Goal: Transaction & Acquisition: Obtain resource

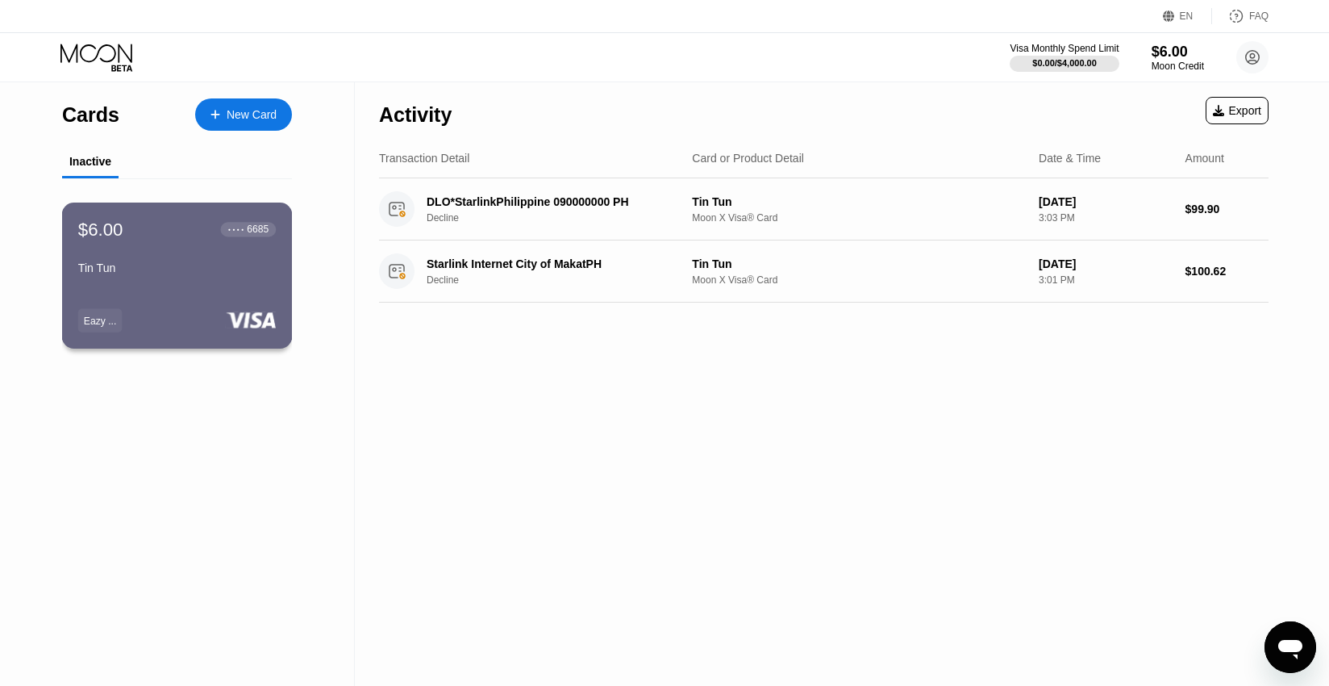
click at [226, 306] on div "$6.00 ● ● ● ● 6685 Tin Tun Eazy ..." at bounding box center [177, 275] width 231 height 146
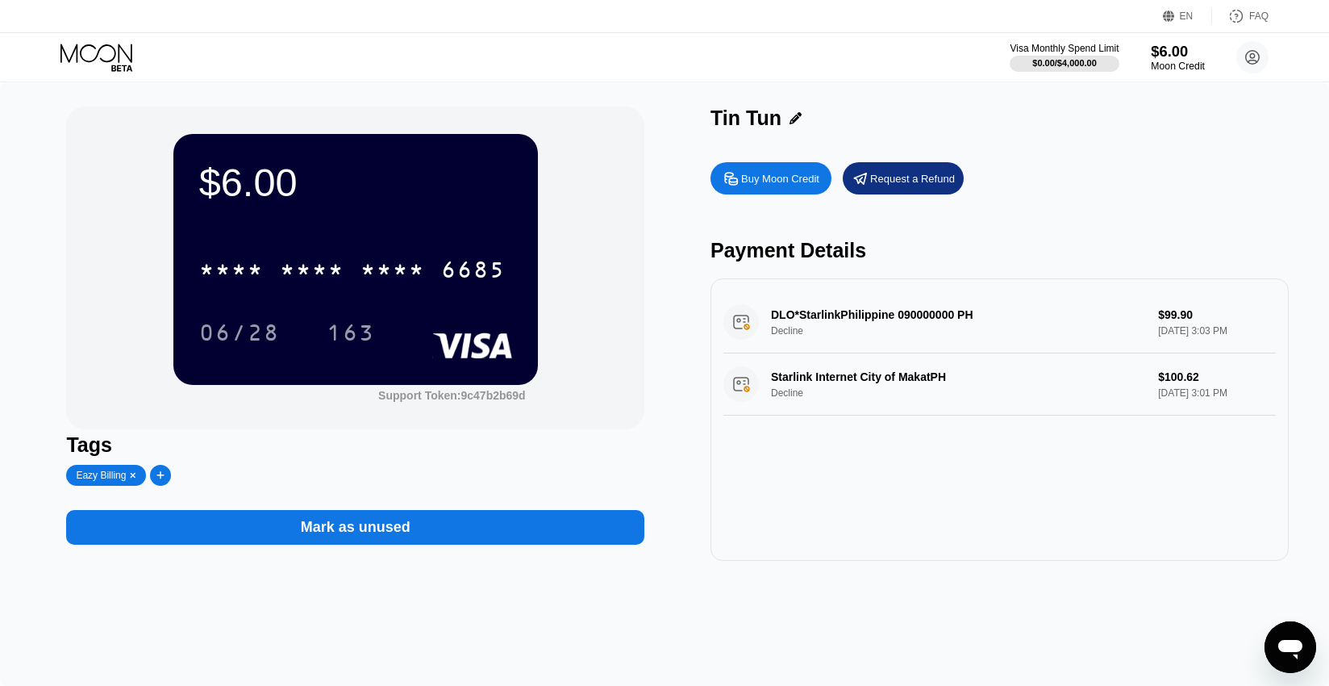
click at [1169, 63] on div "Moon Credit" at bounding box center [1178, 65] width 54 height 11
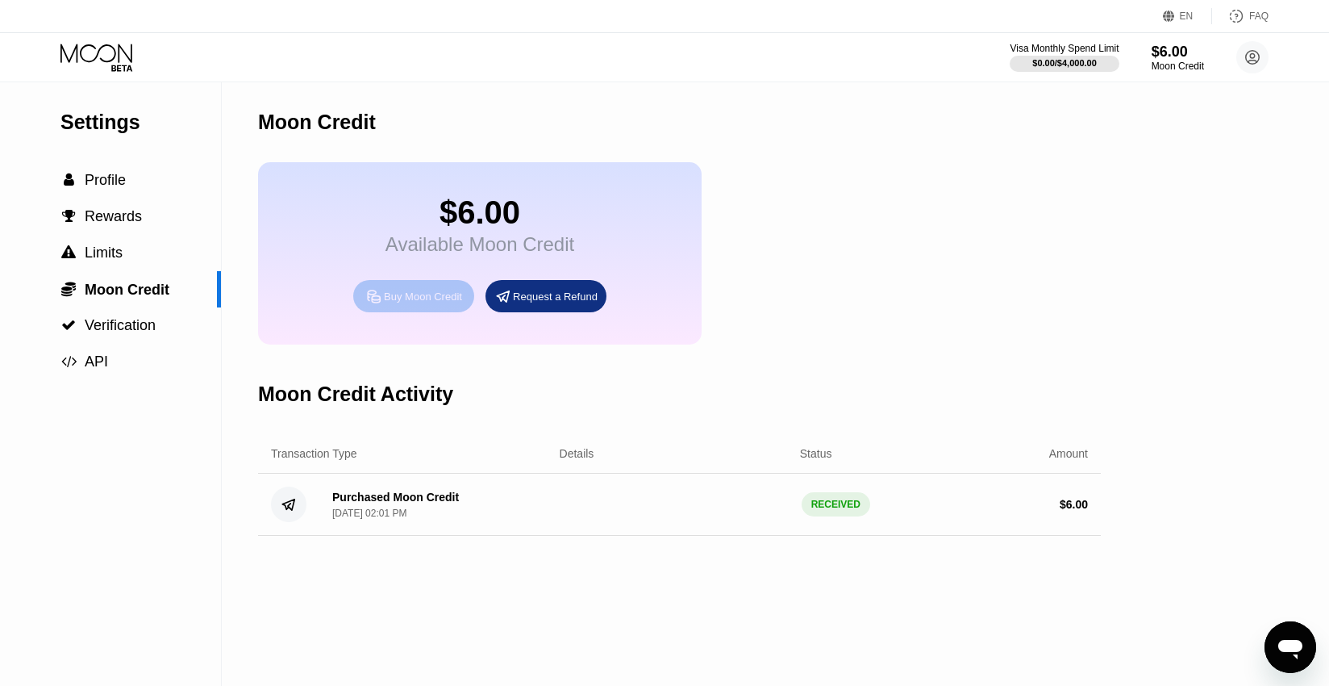
click at [433, 299] on div "Buy Moon Credit" at bounding box center [423, 297] width 78 height 14
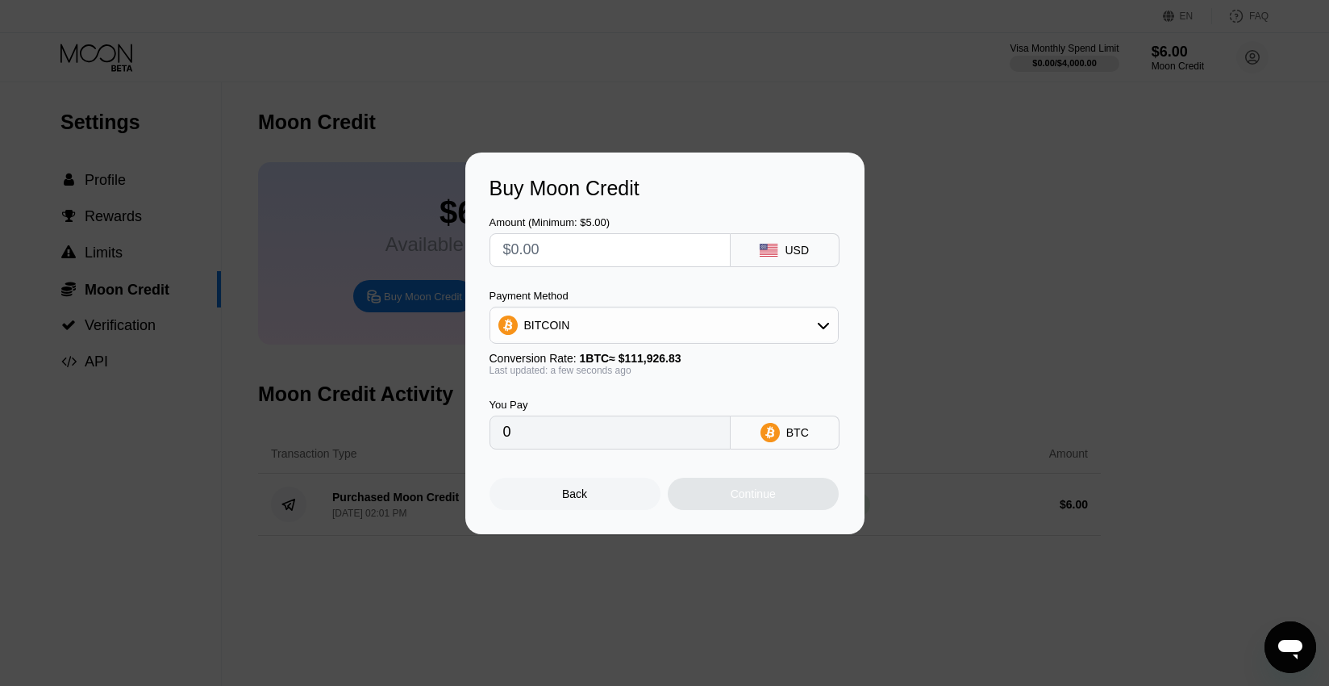
click at [580, 247] on input "text" at bounding box center [610, 250] width 214 height 32
type input "$5"
type input "0.00004468"
type input "$5"
click at [764, 488] on div "Continue" at bounding box center [753, 493] width 45 height 13
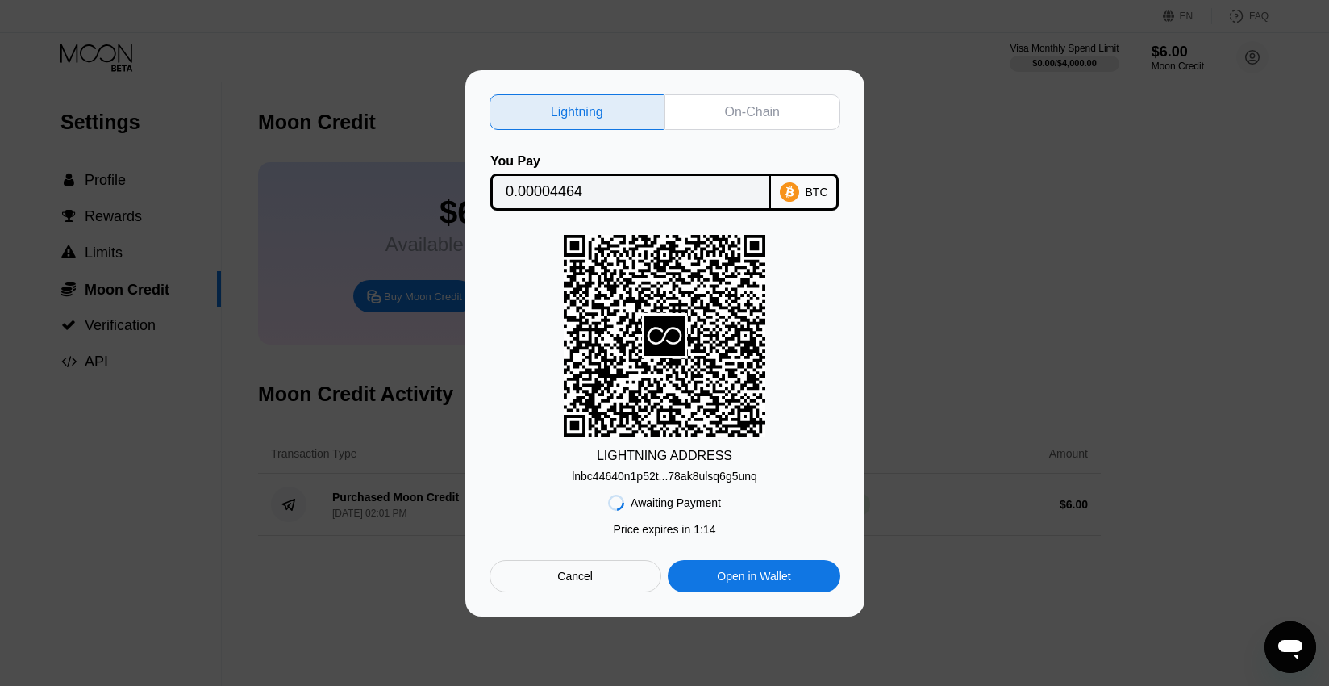
click at [963, 262] on div "Lightning On-Chain You Pay 0.00004464 BTC LIGHTNING ADDRESS lnbc44640n1p52t...7…" at bounding box center [664, 343] width 1329 height 546
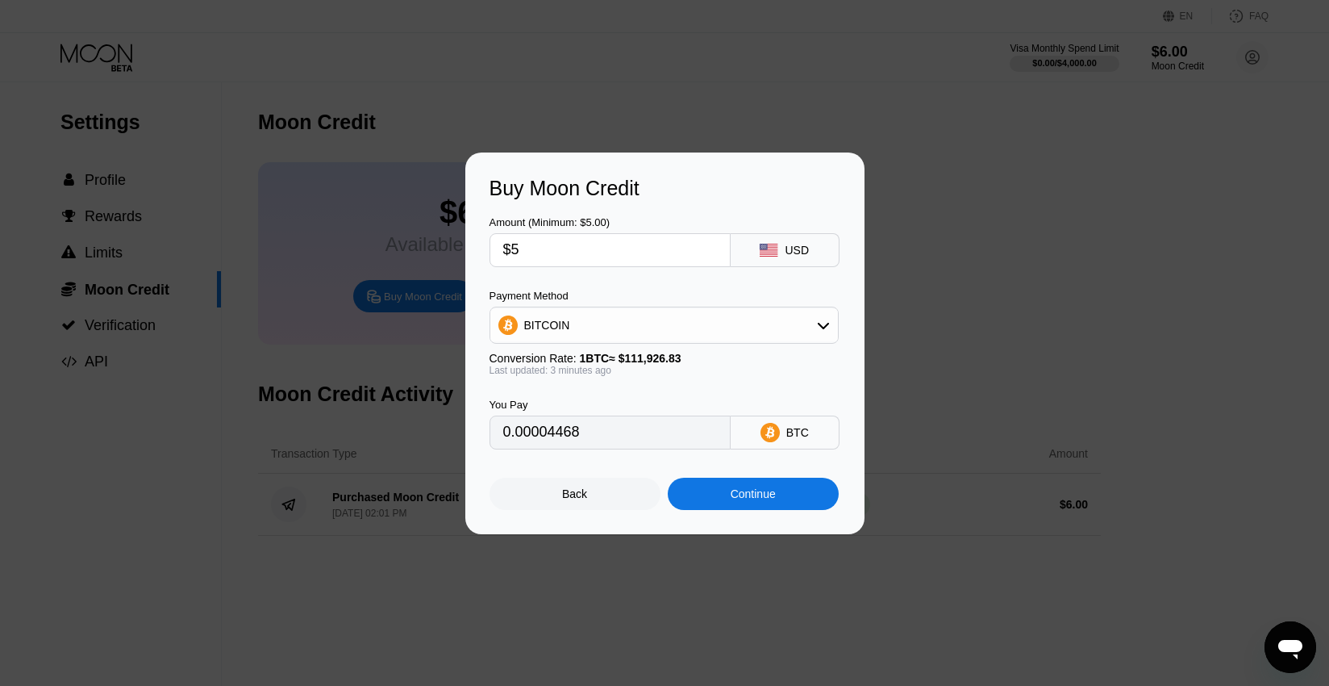
type input "0.00004456"
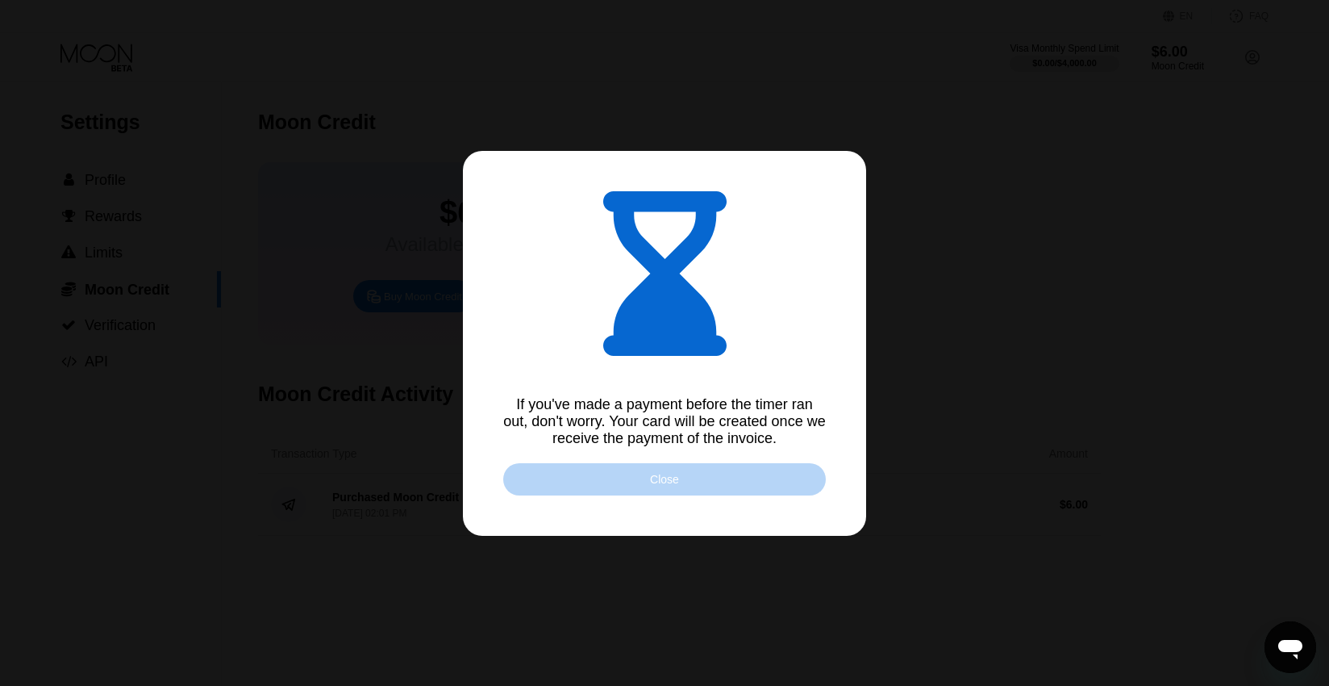
click at [669, 468] on div "Close" at bounding box center [664, 479] width 323 height 32
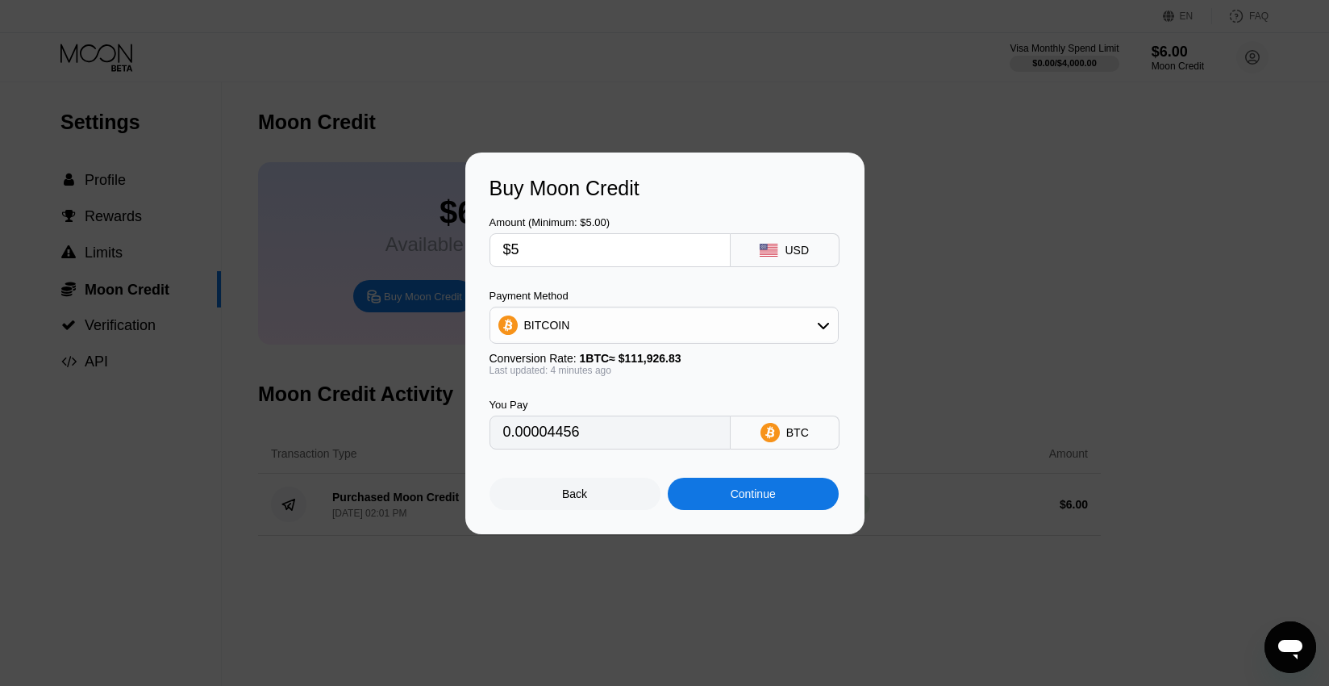
click at [734, 497] on div "Continue" at bounding box center [753, 493] width 45 height 13
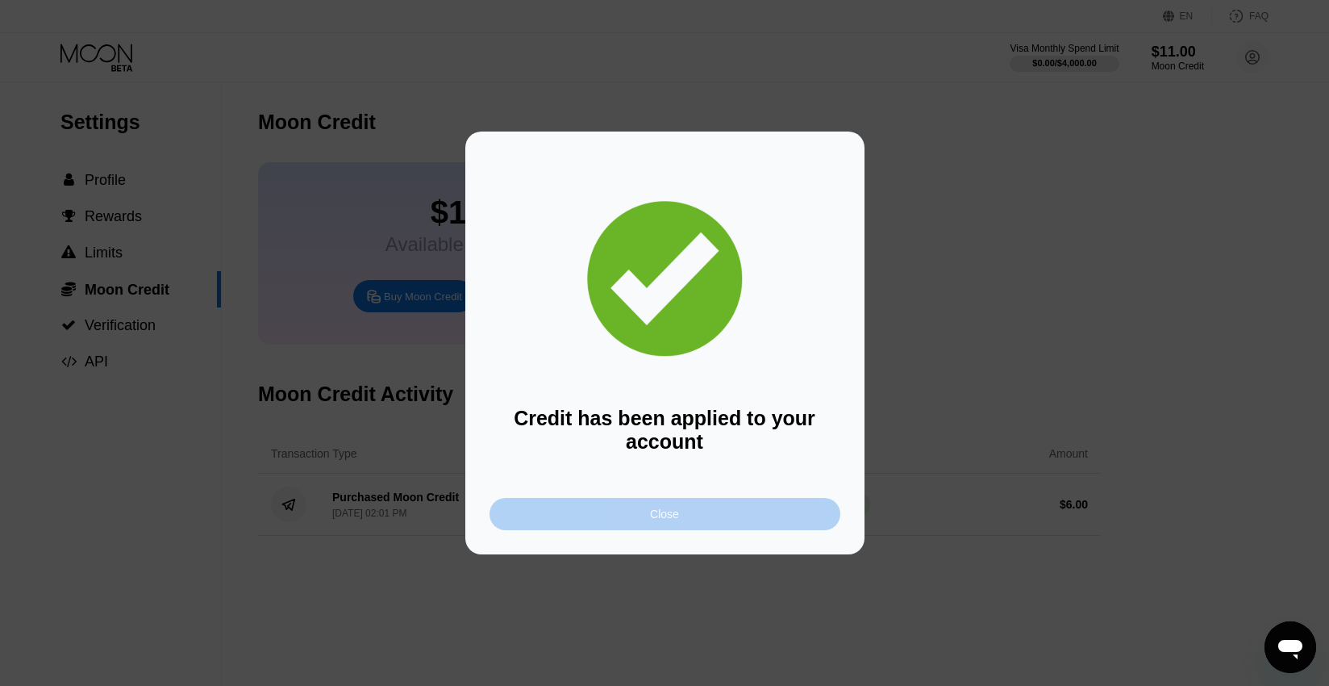
click at [699, 519] on div "Close" at bounding box center [665, 514] width 351 height 32
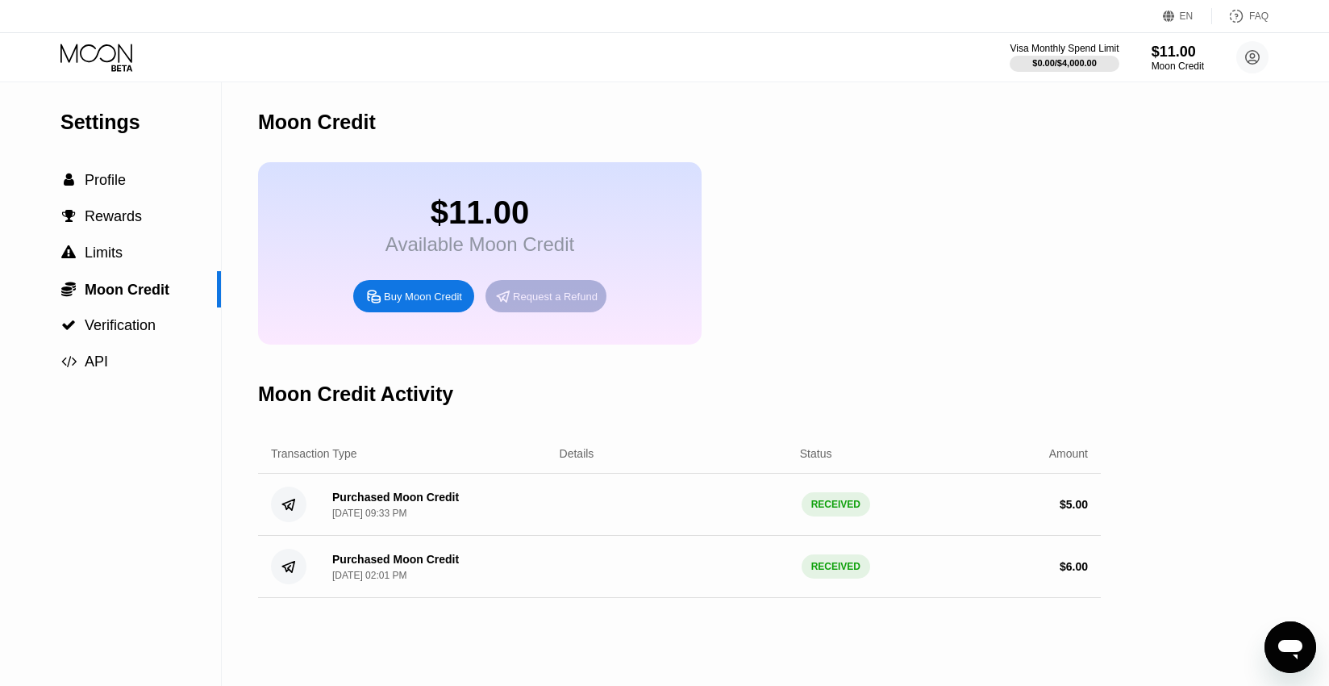
click at [541, 305] on div "Request a Refund" at bounding box center [546, 296] width 121 height 32
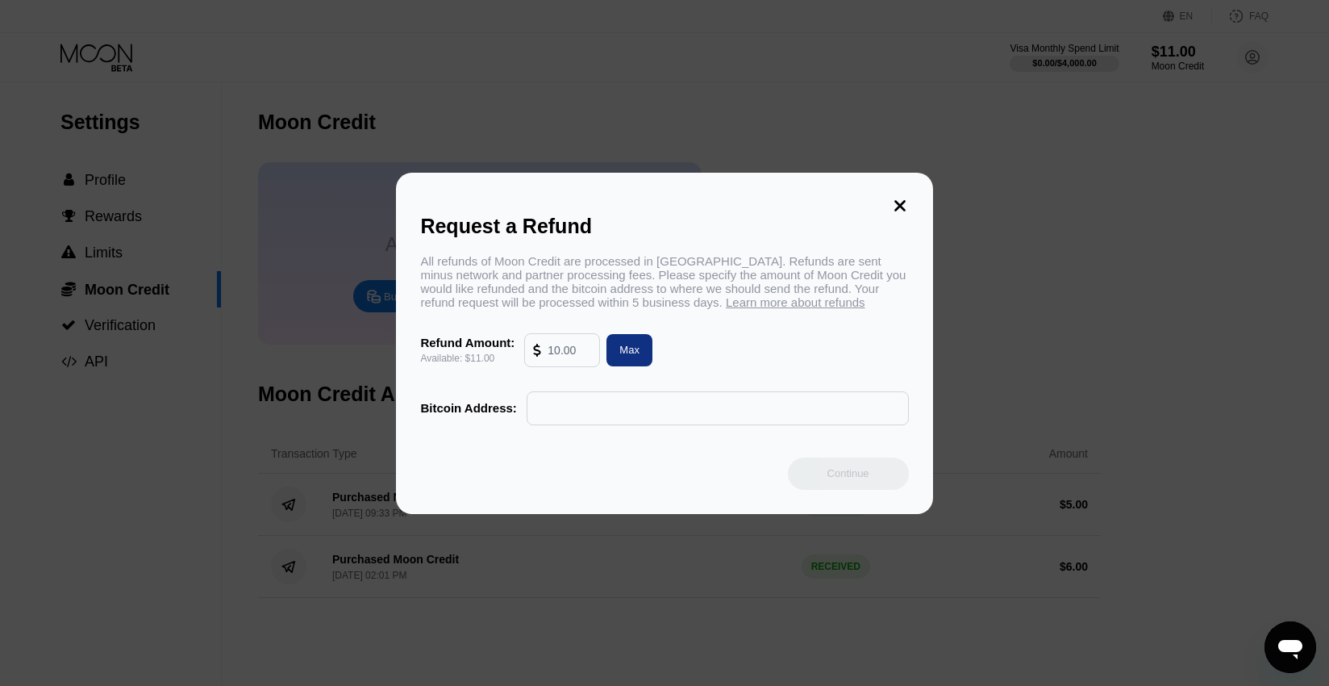
click at [595, 404] on input "text" at bounding box center [718, 408] width 365 height 32
click at [634, 346] on div "Max" at bounding box center [629, 350] width 20 height 14
type input "11.00"
click at [629, 406] on input "text" at bounding box center [718, 408] width 365 height 32
click at [903, 200] on icon at bounding box center [899, 205] width 11 height 11
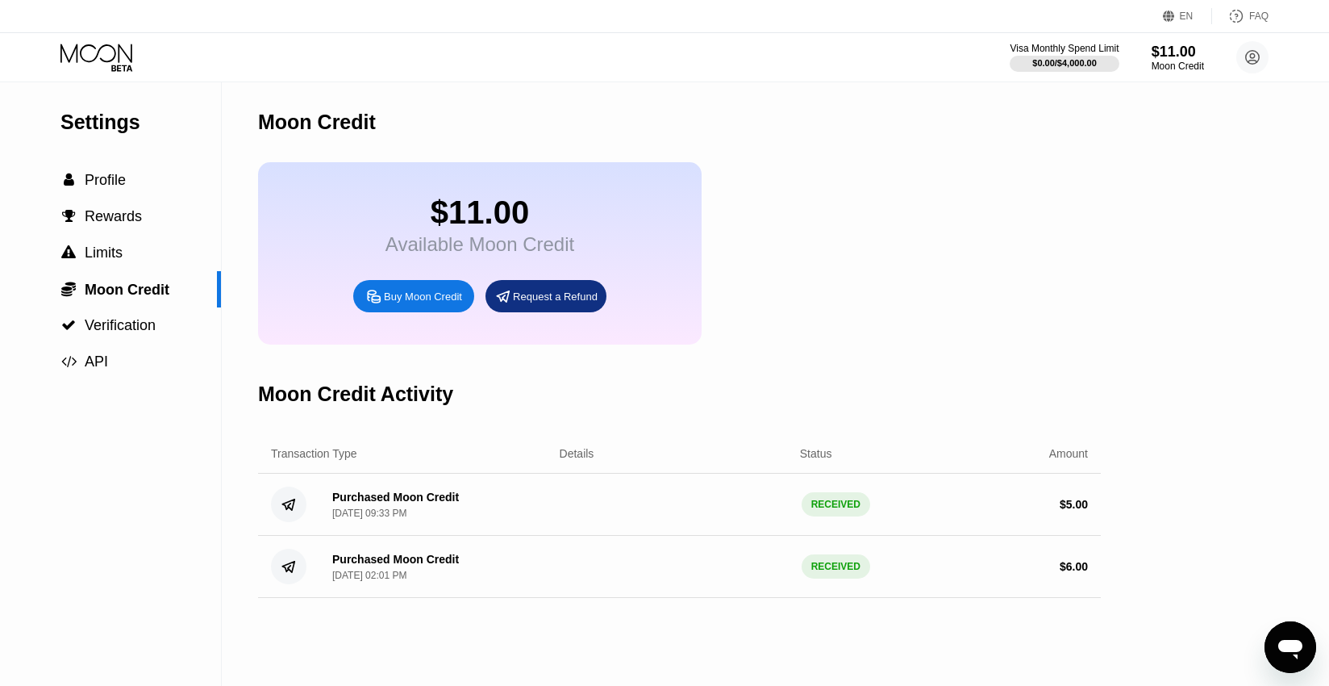
click at [536, 311] on div "Request a Refund" at bounding box center [546, 296] width 121 height 32
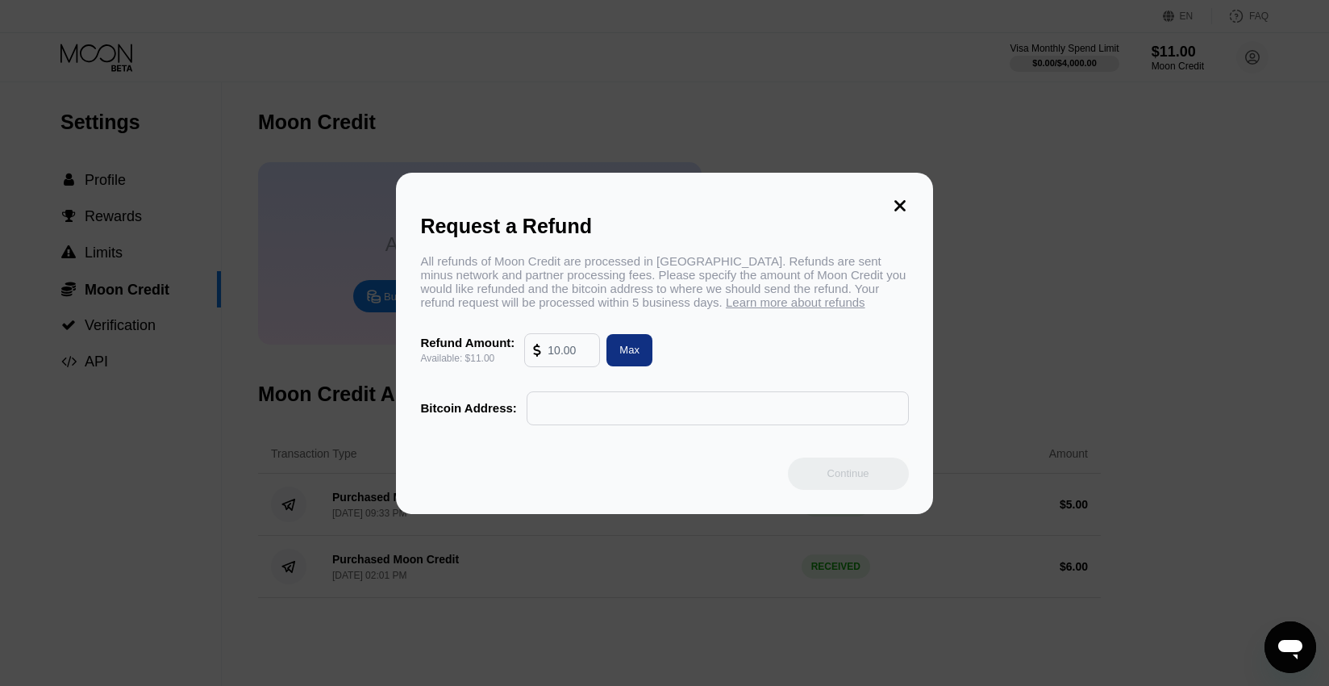
click at [561, 414] on input "text" at bounding box center [718, 408] width 365 height 32
click at [616, 356] on div "Max" at bounding box center [630, 350] width 46 height 32
type input "11.00"
click at [894, 203] on icon at bounding box center [900, 206] width 18 height 18
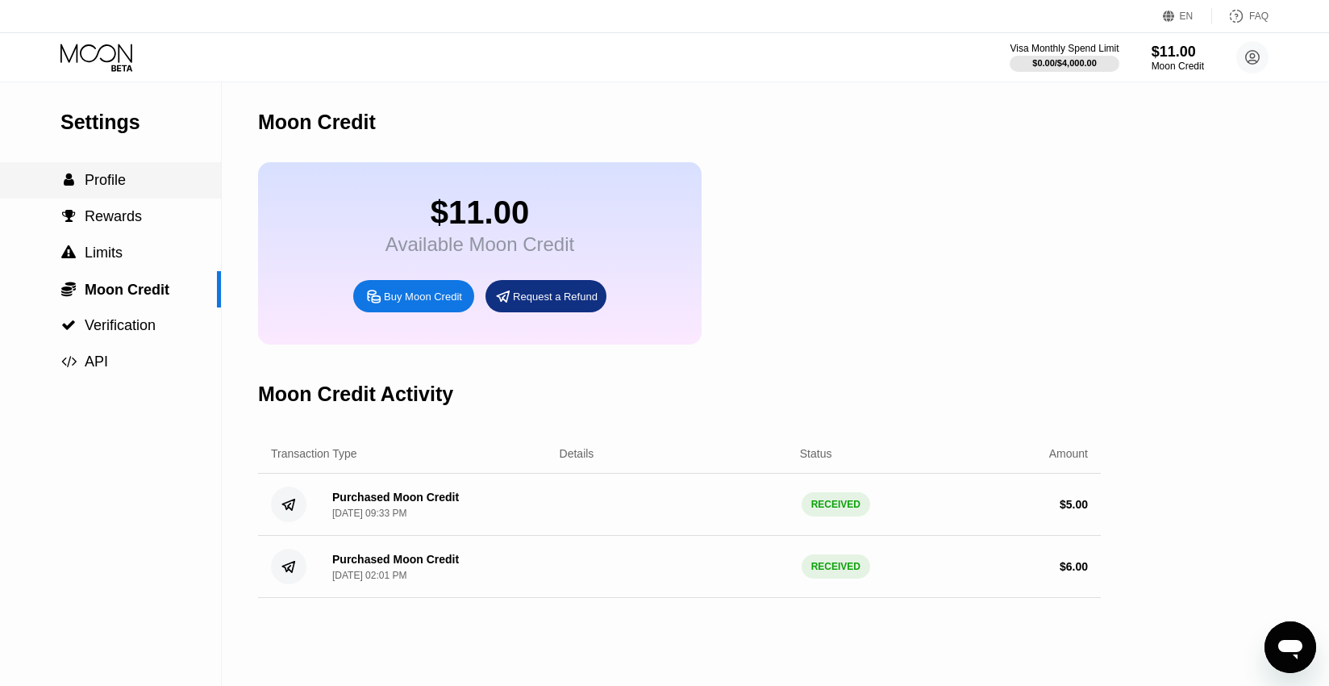
click at [127, 186] on div " Profile" at bounding box center [110, 180] width 221 height 17
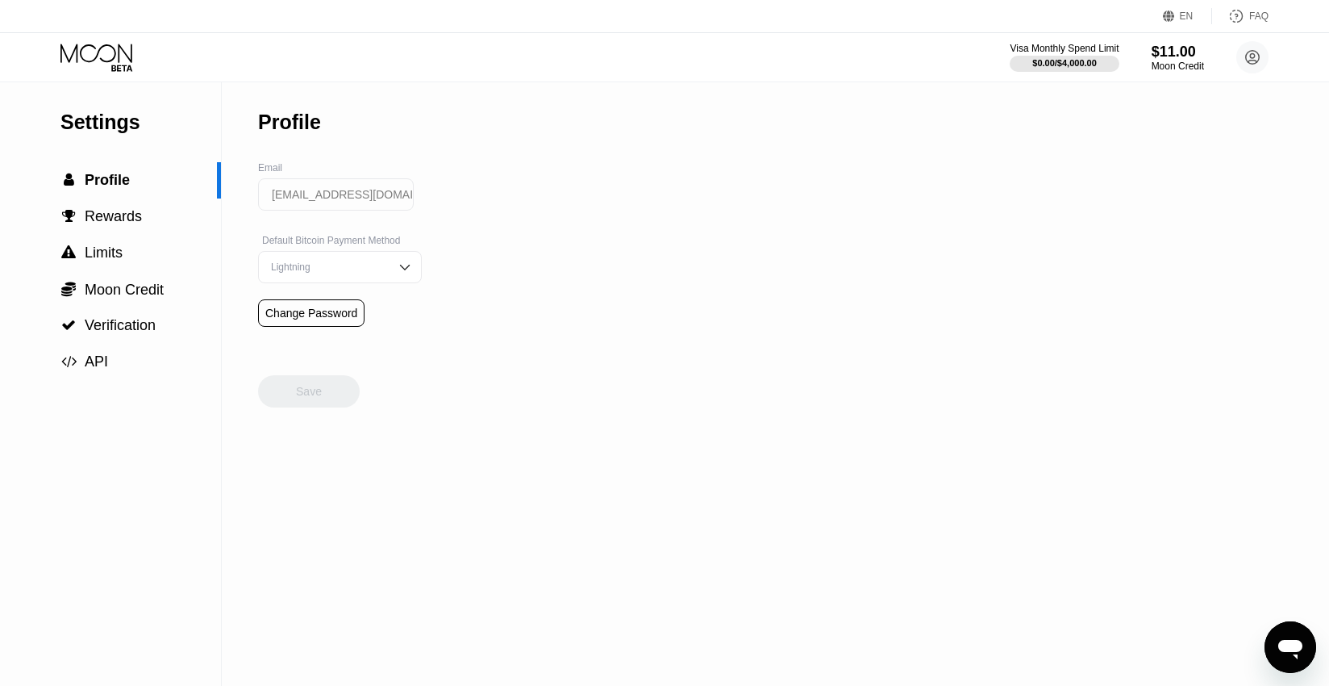
click at [394, 258] on div "Lightning" at bounding box center [340, 267] width 164 height 32
click at [483, 278] on div "Settings  Profile  Rewards  Limits  Moon Credit  Verification  API Profil…" at bounding box center [664, 383] width 1329 height 603
click at [397, 260] on img at bounding box center [405, 267] width 16 height 16
click at [127, 193] on div " Profile" at bounding box center [110, 180] width 221 height 36
click at [158, 171] on div " Profile" at bounding box center [110, 180] width 221 height 36
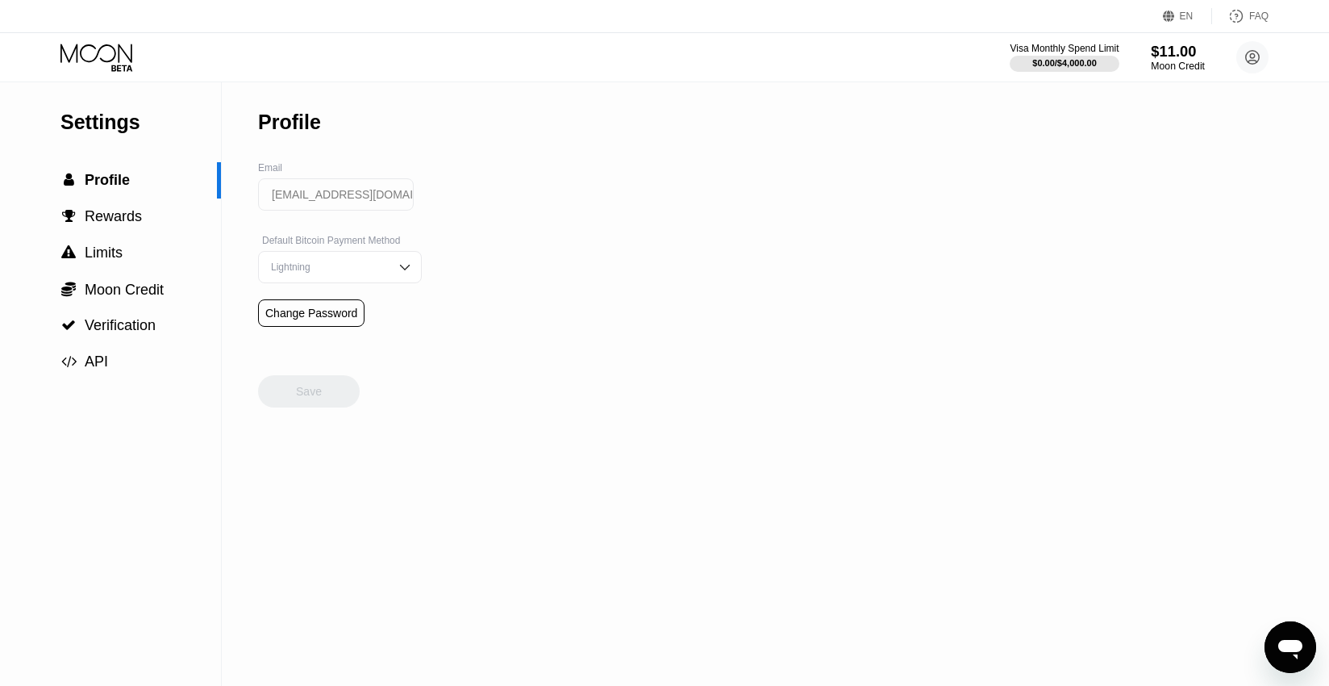
click at [1190, 59] on div "$11.00" at bounding box center [1178, 51] width 54 height 17
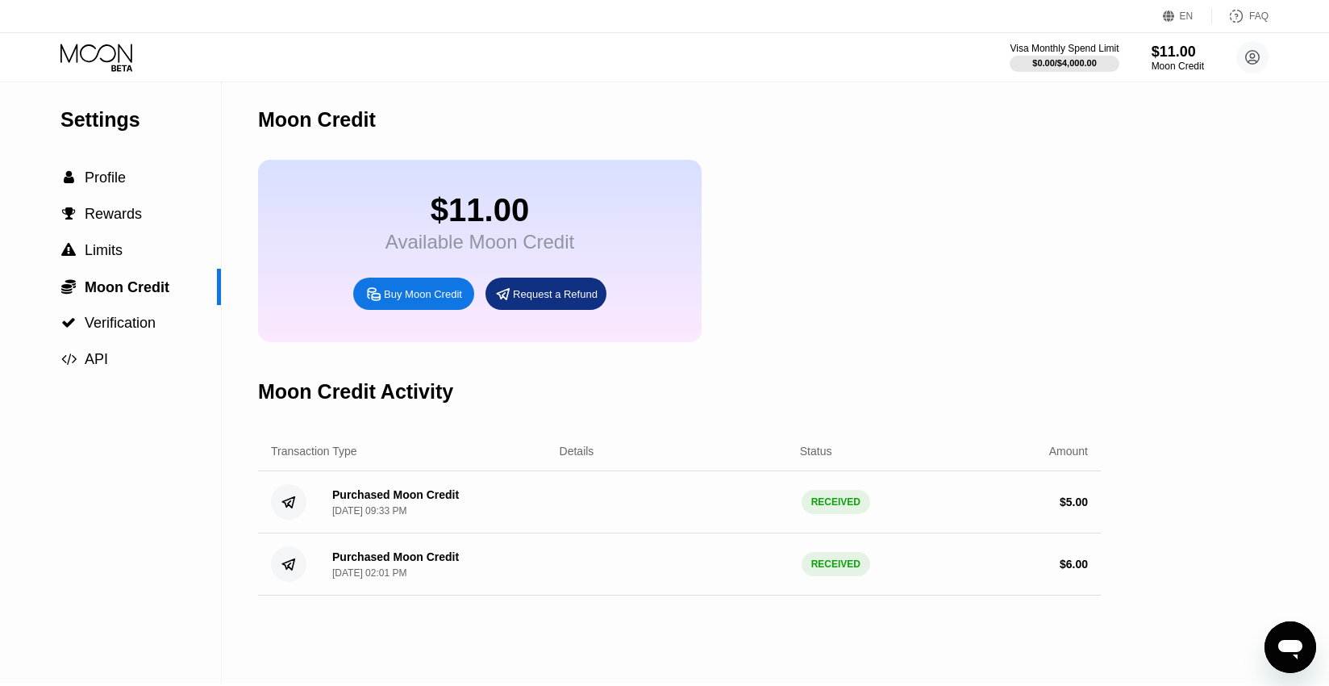
scroll to position [3, 0]
click at [569, 298] on div "Request a Refund" at bounding box center [555, 293] width 85 height 14
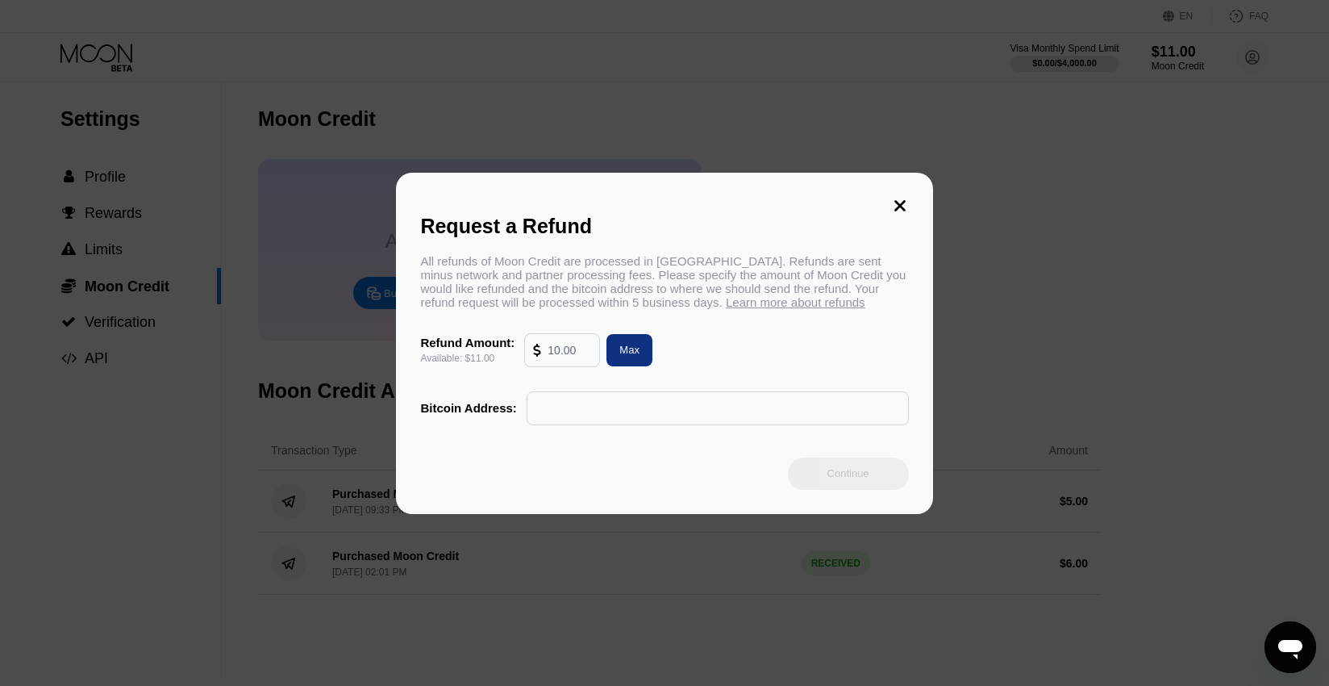
click at [636, 351] on div "Max" at bounding box center [629, 350] width 20 height 14
type input "11.00"
click at [597, 414] on input "text" at bounding box center [718, 408] width 365 height 32
click at [625, 415] on input "text" at bounding box center [718, 408] width 365 height 32
click at [780, 306] on span "Learn more about refunds" at bounding box center [796, 302] width 140 height 14
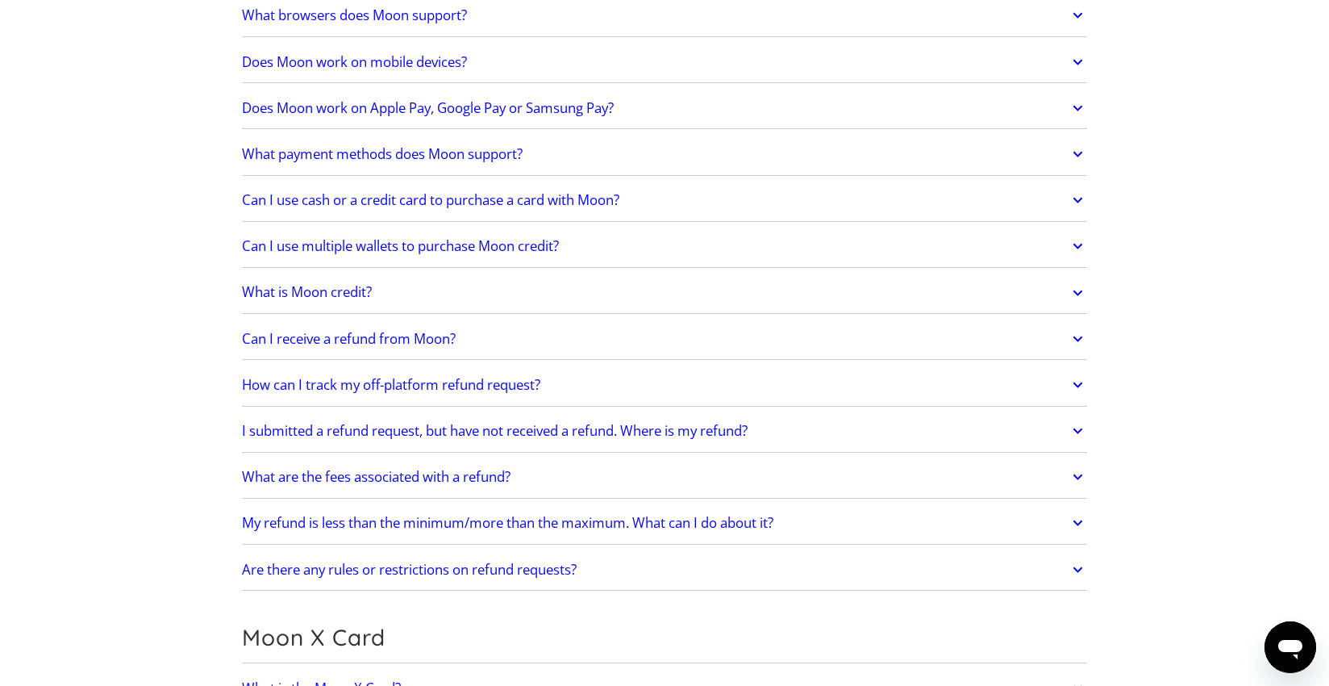
scroll to position [586, 0]
click at [456, 345] on h2 "Can I receive a refund from Moon?" at bounding box center [349, 338] width 214 height 16
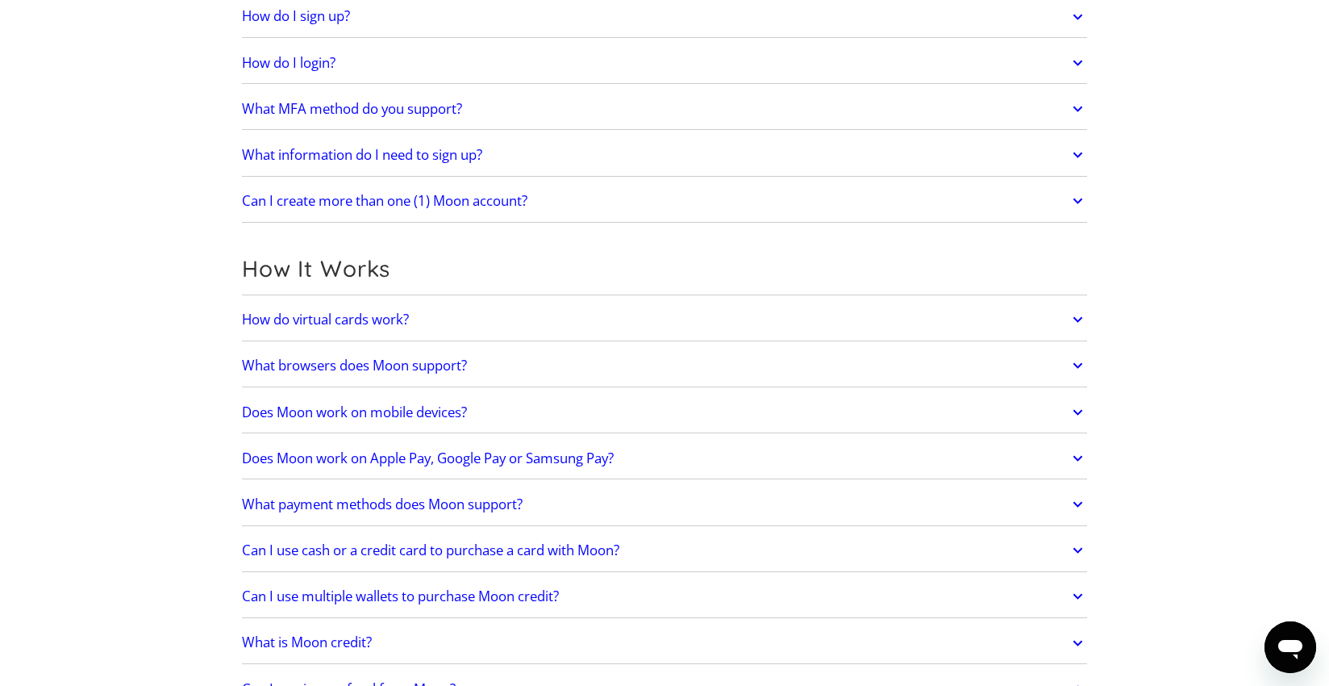
scroll to position [0, 0]
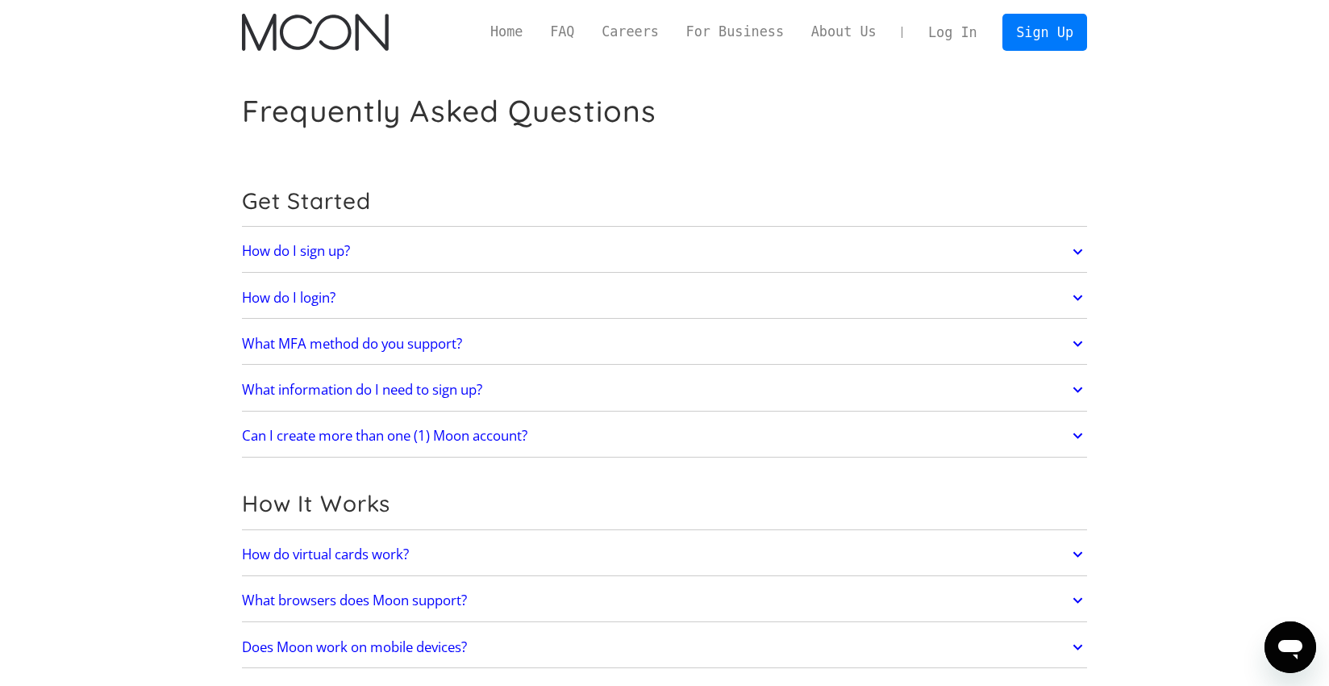
click at [413, 345] on h2 "What MFA method do you support?" at bounding box center [352, 344] width 220 height 16
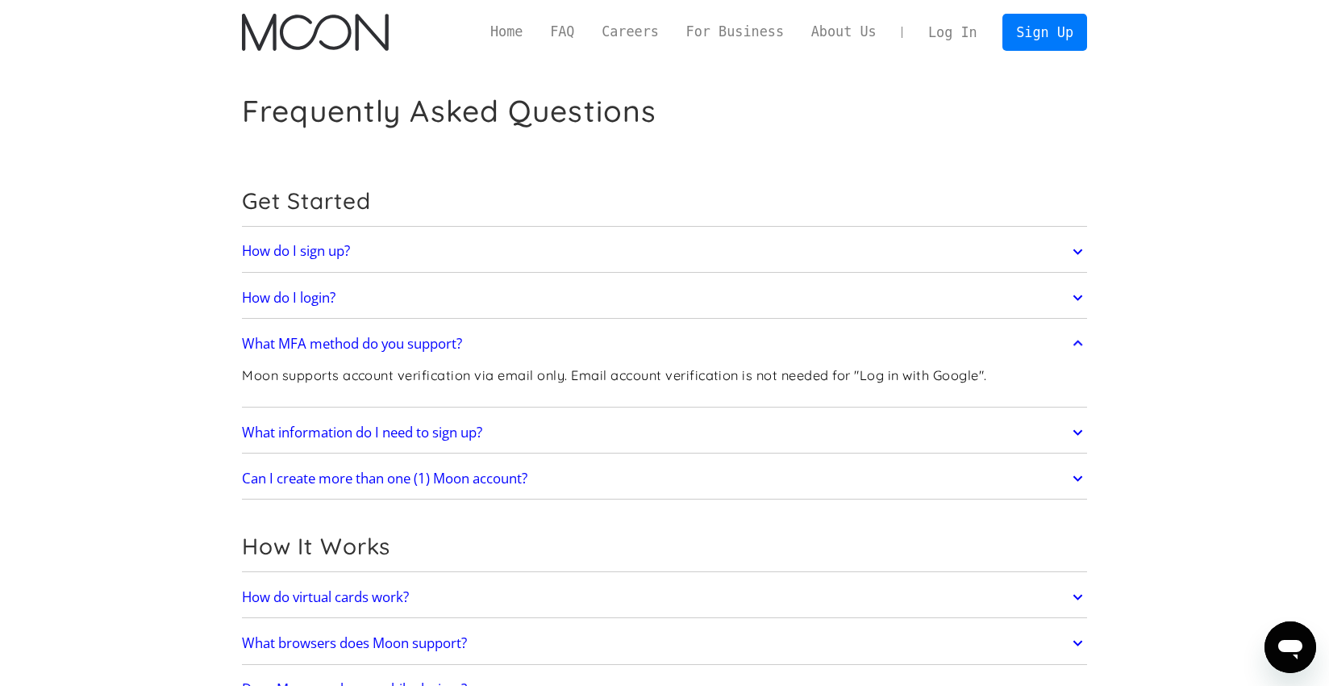
click at [484, 443] on link "What information do I need to sign up?" at bounding box center [664, 432] width 845 height 34
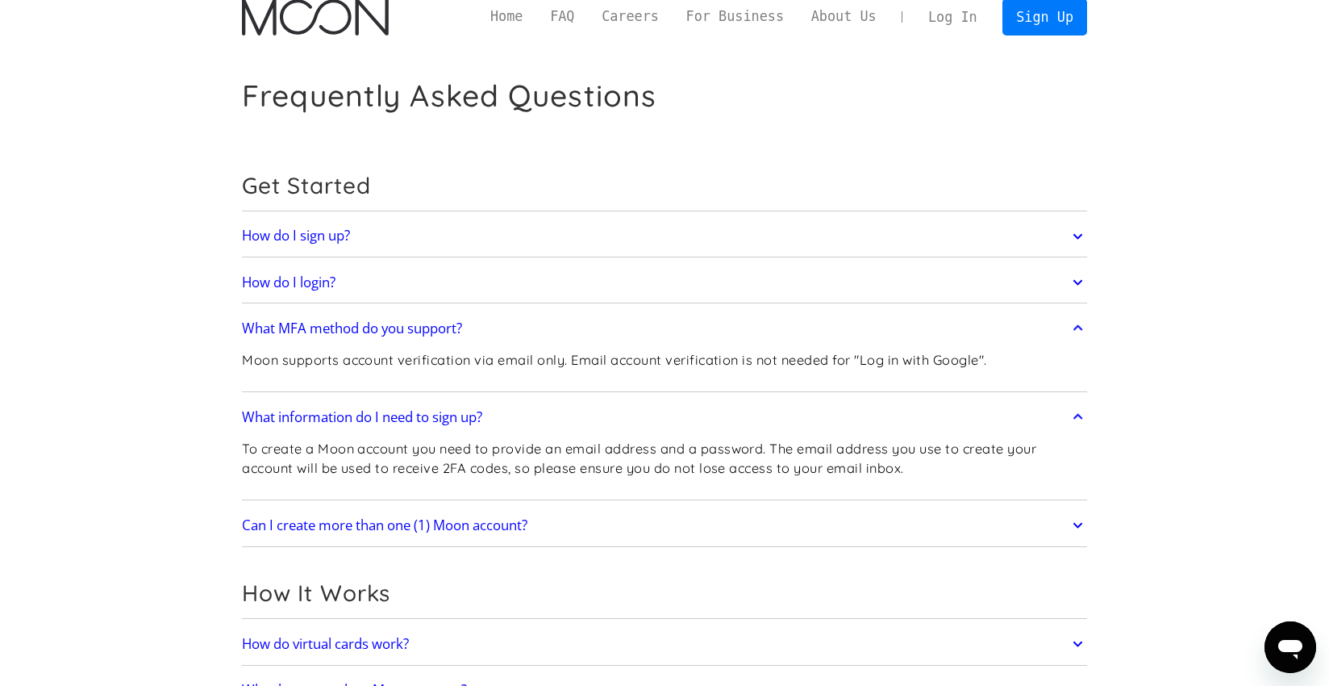
scroll to position [31, 0]
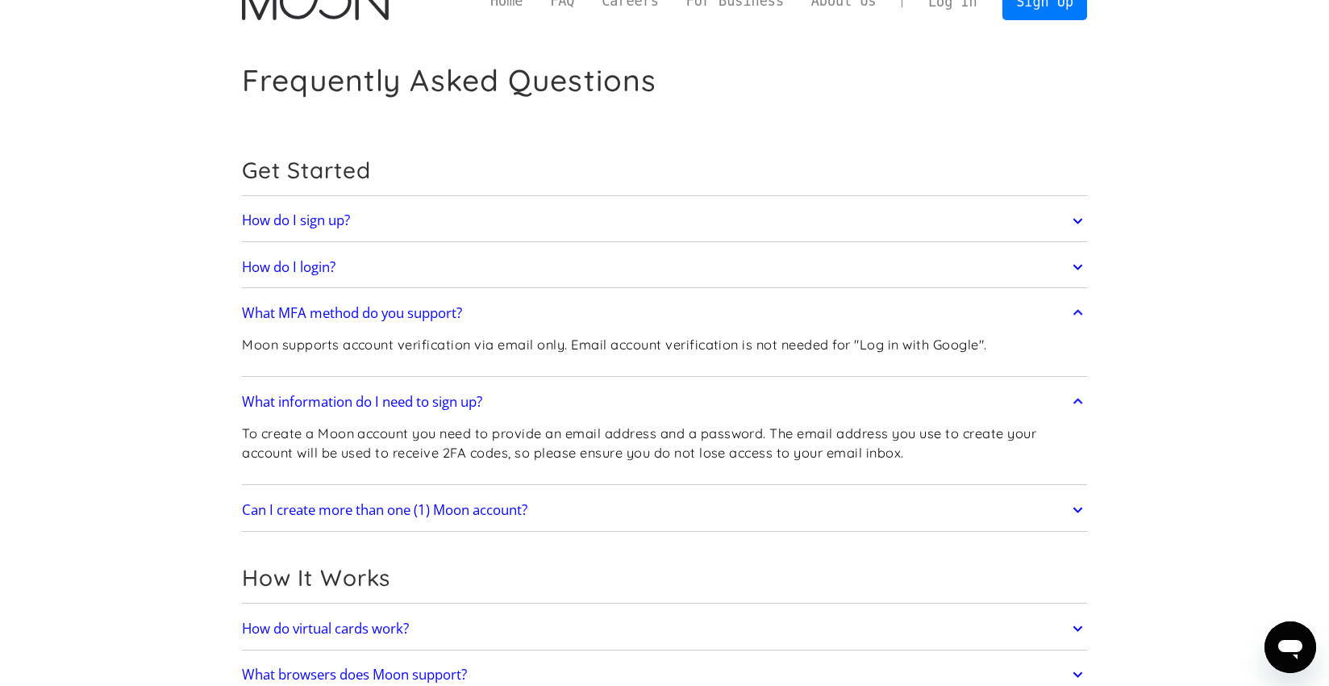
click at [480, 497] on link "Can I create more than one (1) Moon account?" at bounding box center [664, 510] width 845 height 34
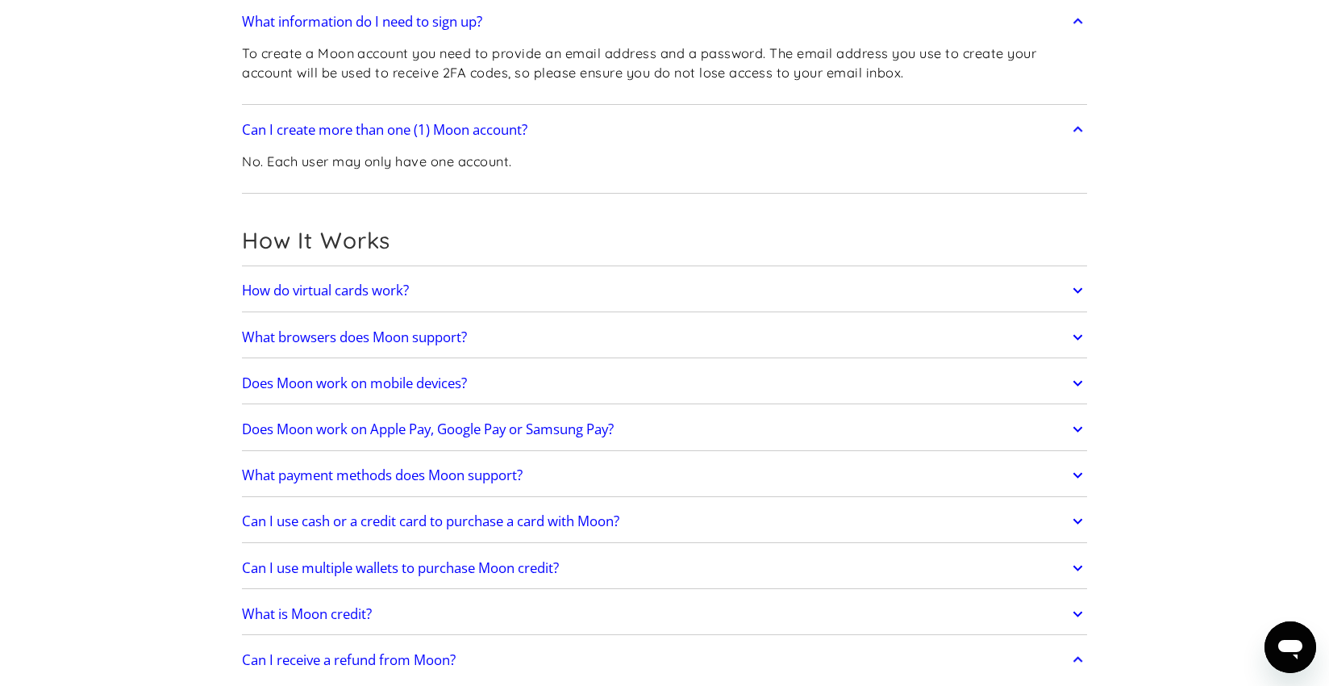
scroll to position [489, 0]
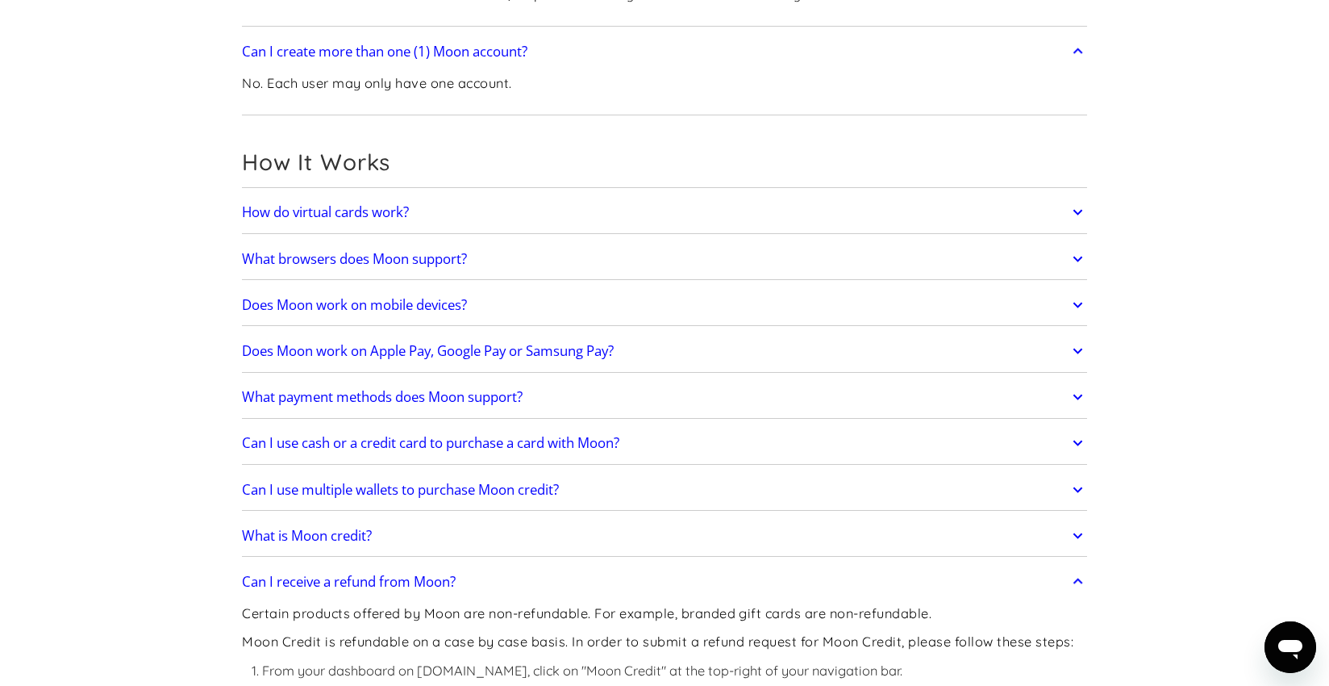
click at [432, 217] on link "How do virtual cards work?" at bounding box center [664, 213] width 845 height 34
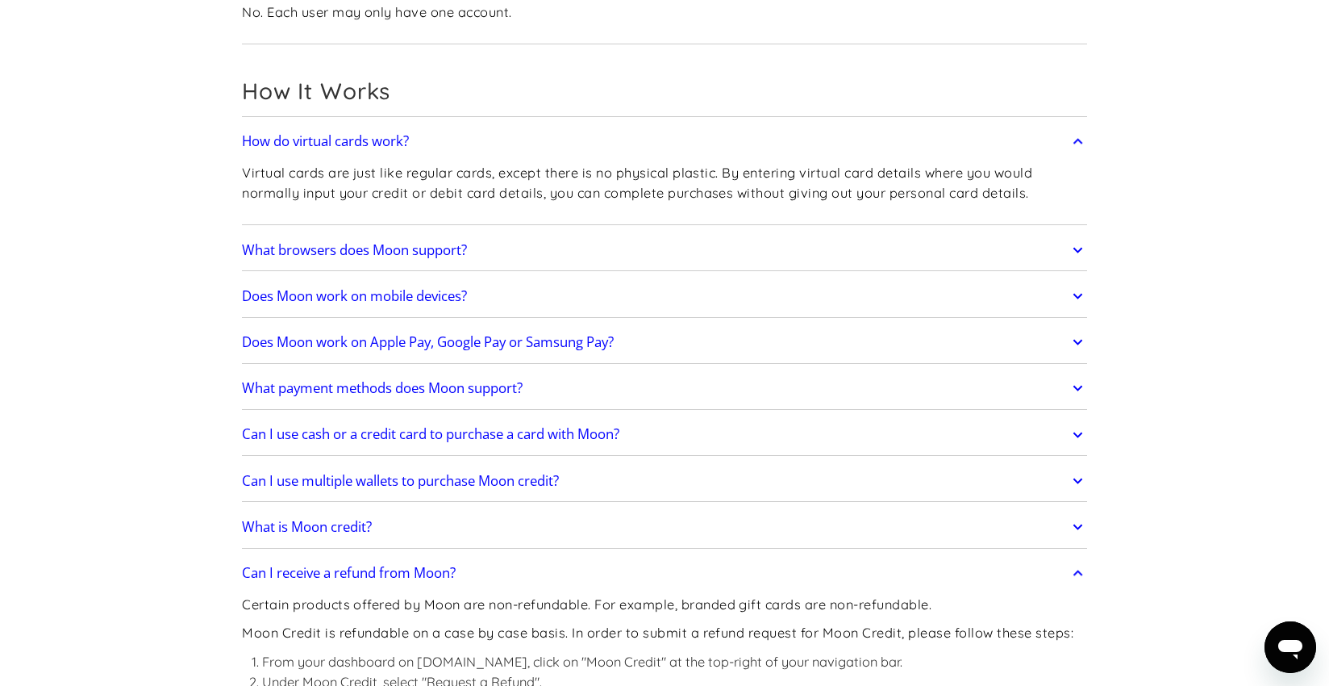
scroll to position [643, 0]
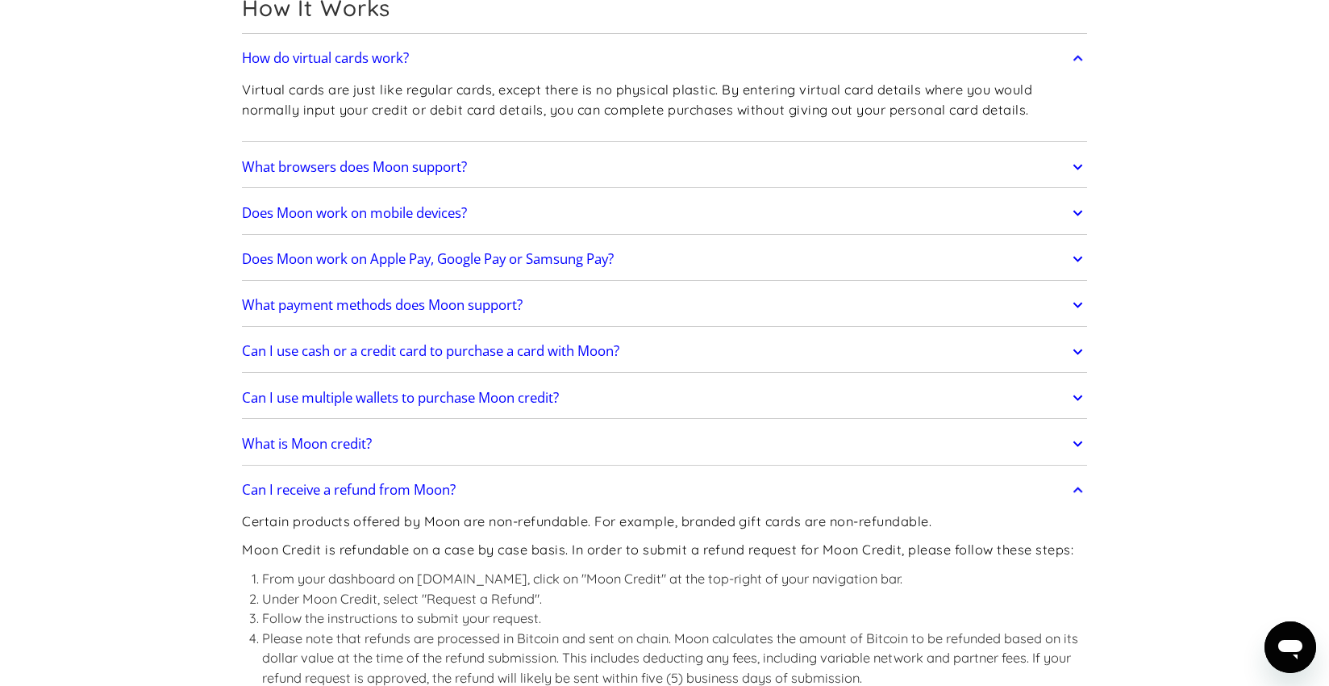
click at [490, 269] on link "Does Moon work on Apple Pay, Google Pay or Samsung Pay?" at bounding box center [664, 259] width 845 height 34
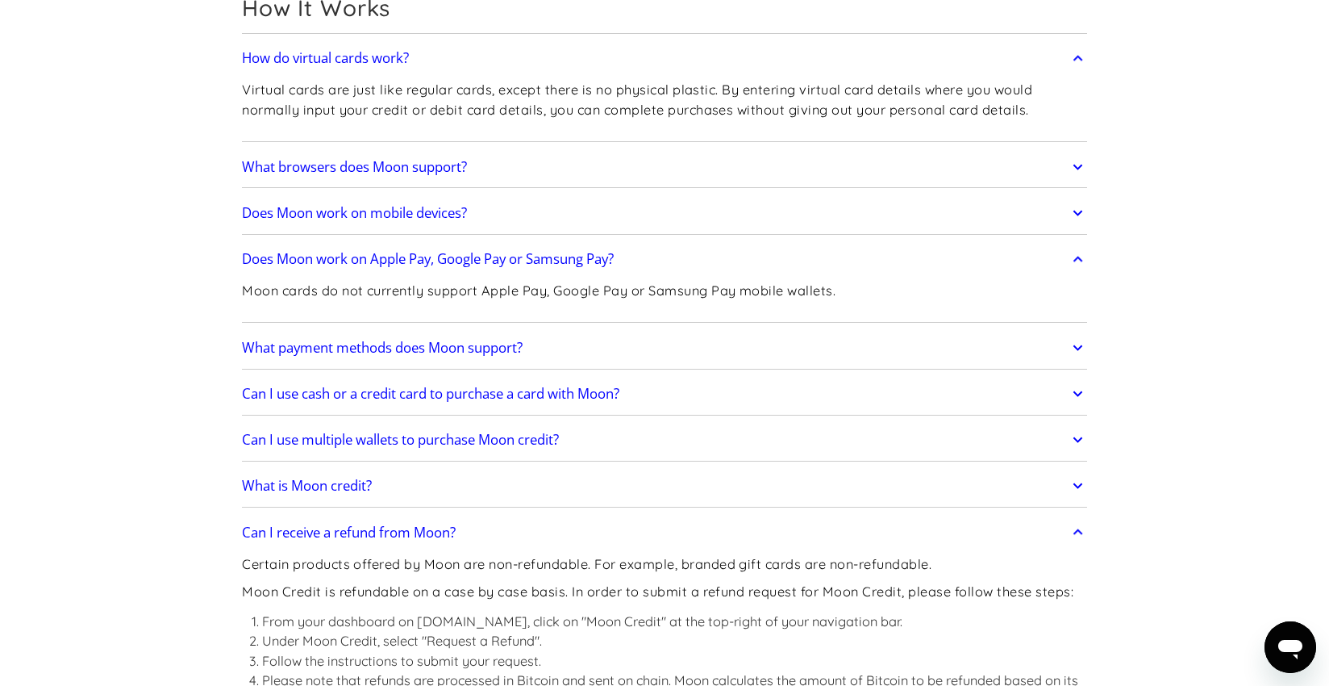
click at [475, 357] on link "What payment methods does Moon support?" at bounding box center [664, 348] width 845 height 34
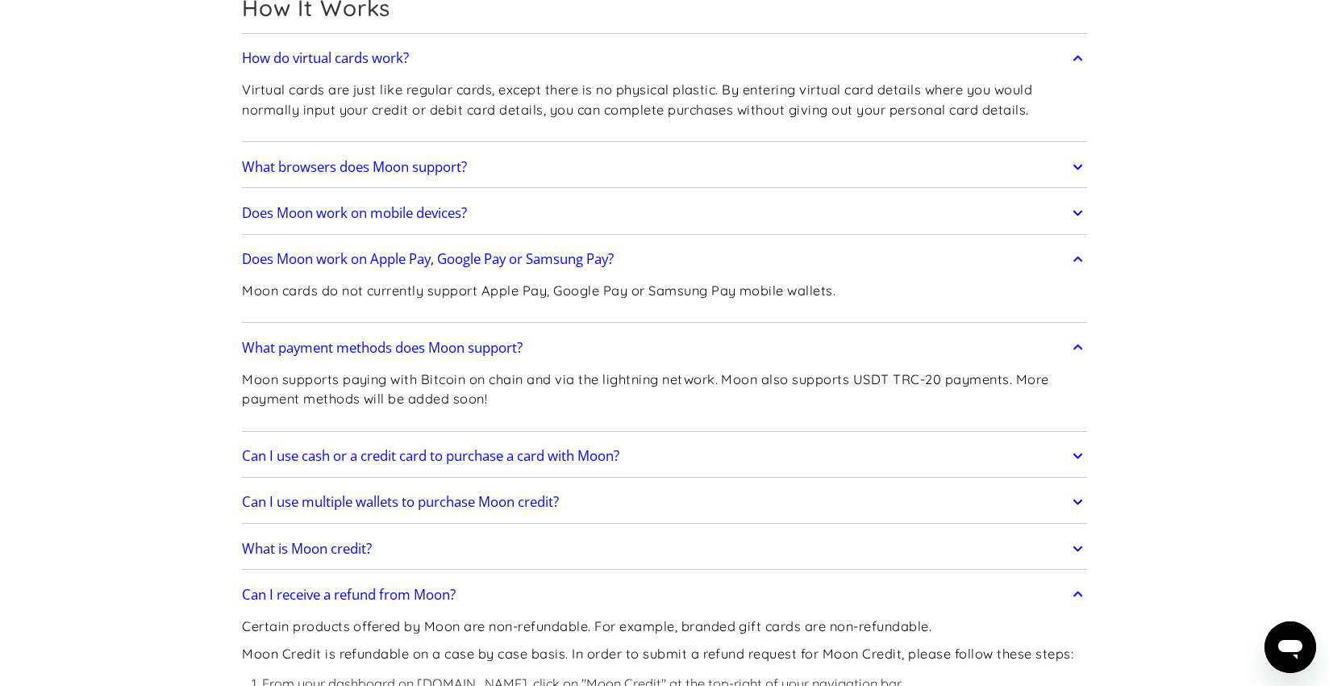
click at [614, 462] on h2 "Can I use cash or a credit card to purchase a card with Moon?" at bounding box center [430, 456] width 377 height 16
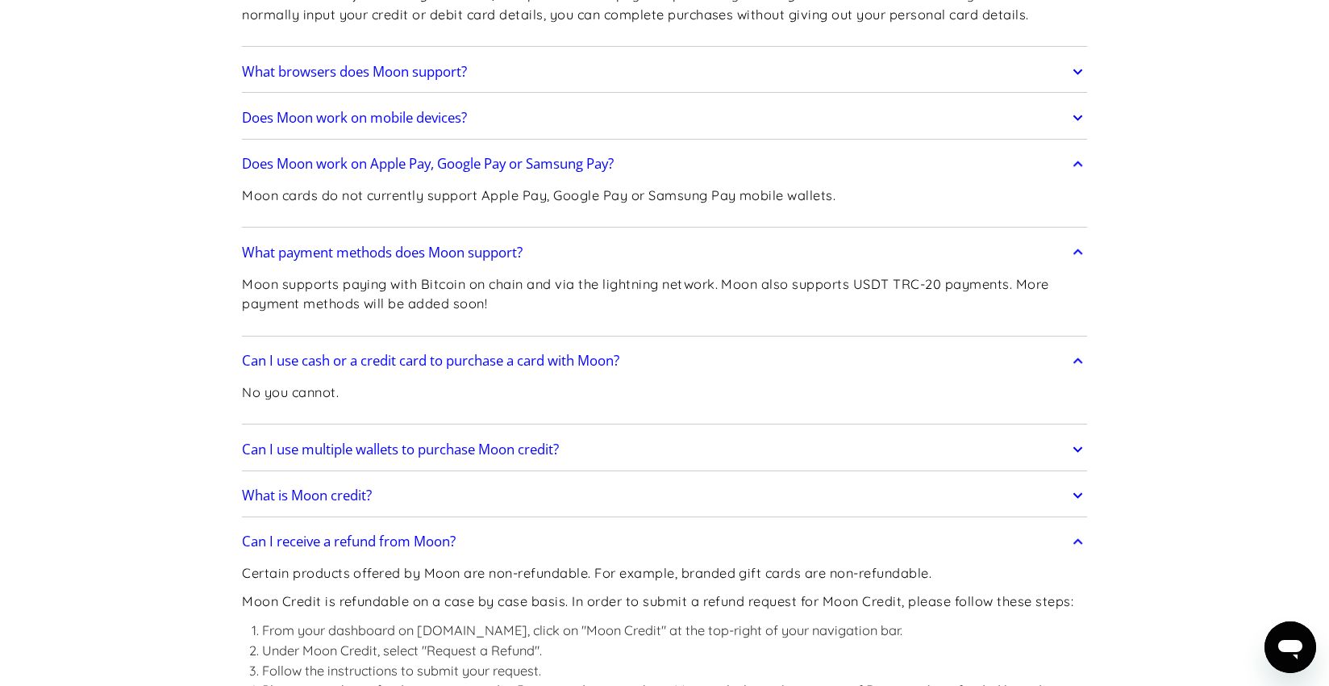
scroll to position [741, 0]
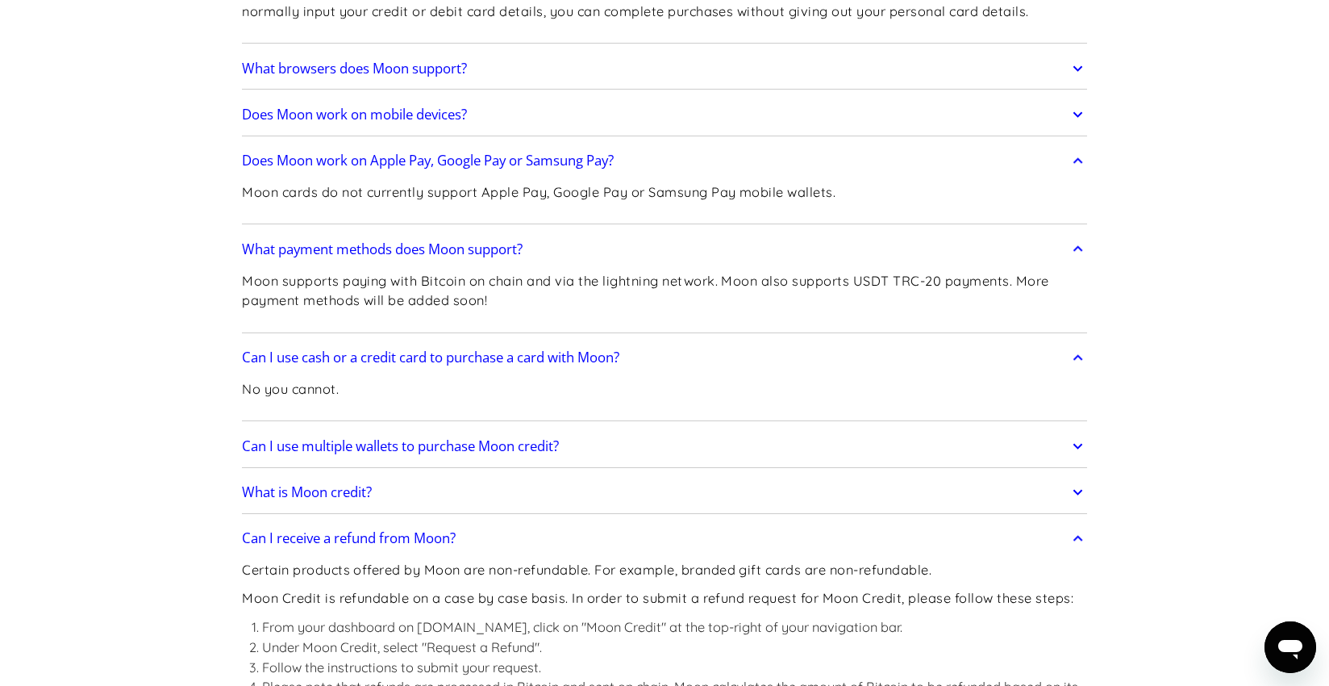
click at [469, 442] on h2 "Can I use multiple wallets to purchase Moon credit?" at bounding box center [400, 446] width 317 height 16
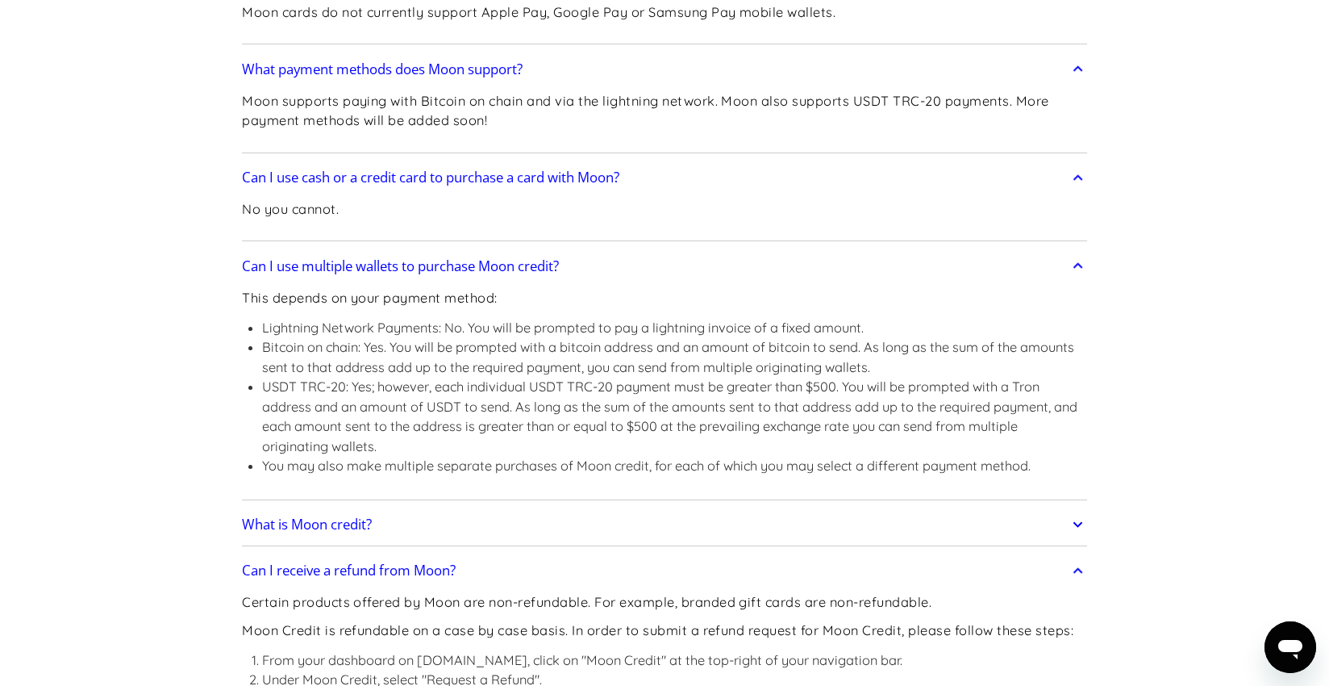
scroll to position [1008, 0]
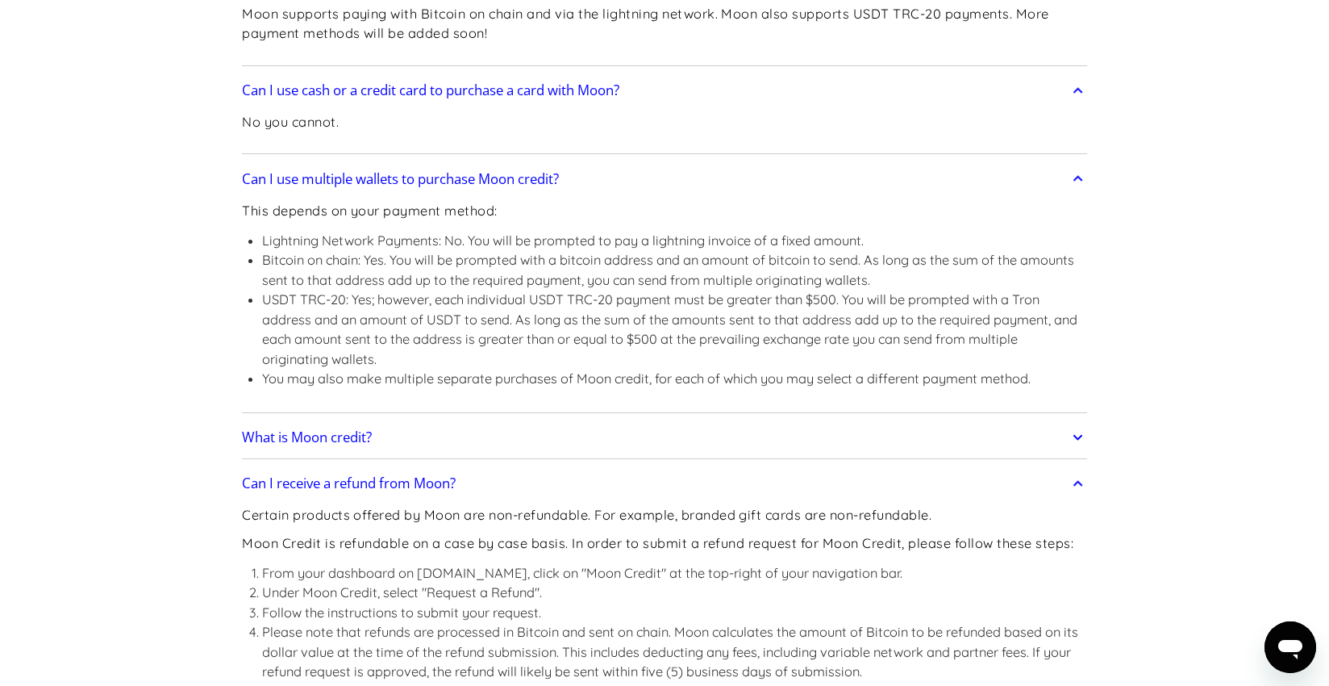
click at [480, 448] on link "What is Moon credit?" at bounding box center [664, 437] width 845 height 34
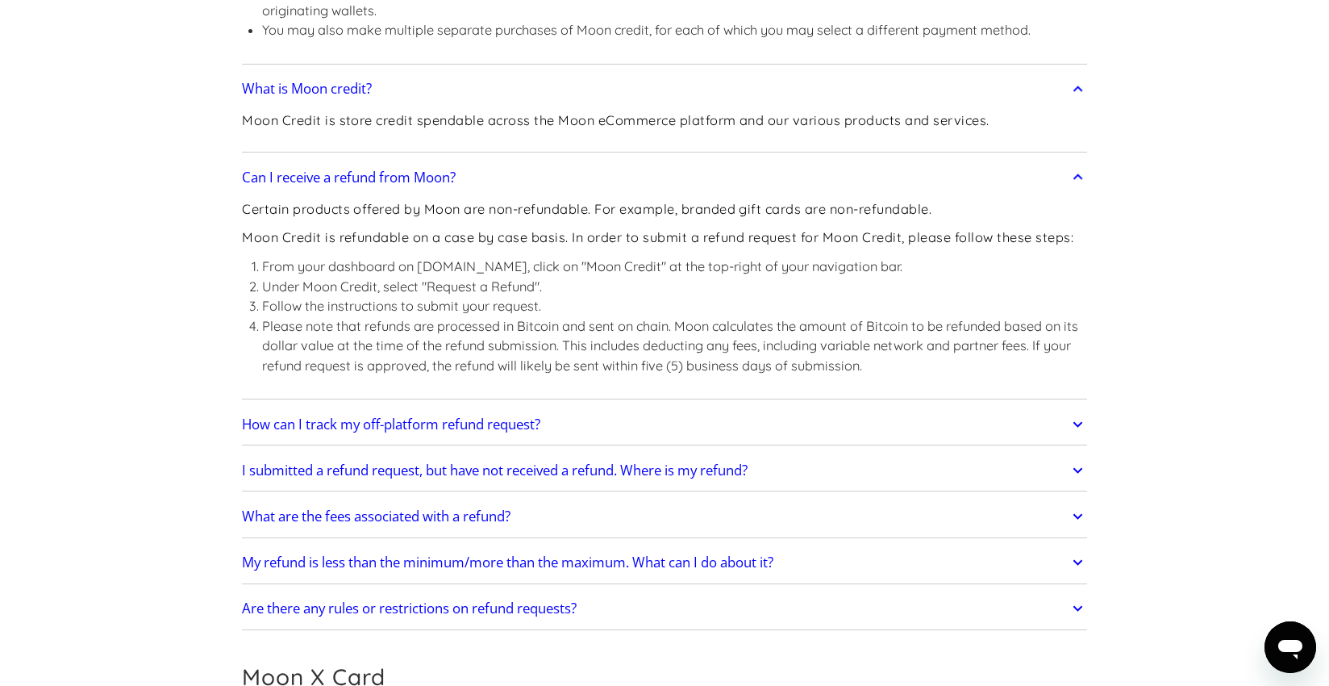
scroll to position [1357, 0]
